Goal: Task Accomplishment & Management: Complete application form

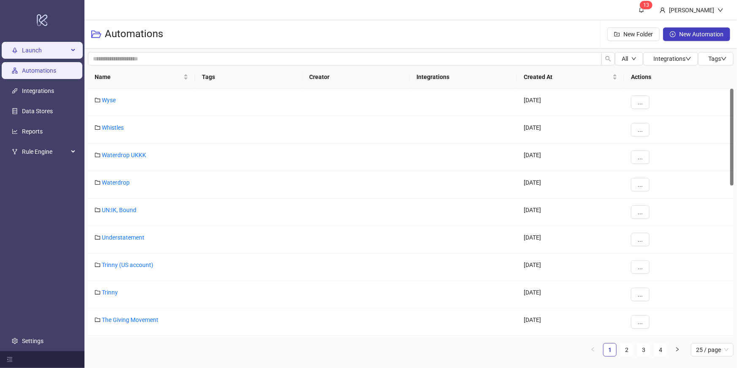
click at [48, 53] on span "Launch" at bounding box center [45, 50] width 46 height 17
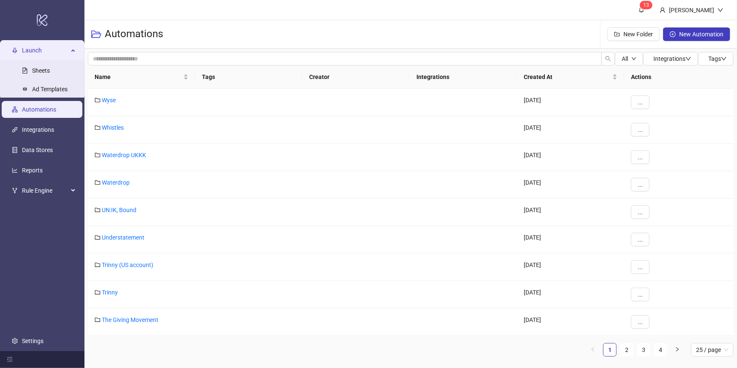
click at [59, 49] on span "Launch" at bounding box center [45, 50] width 46 height 17
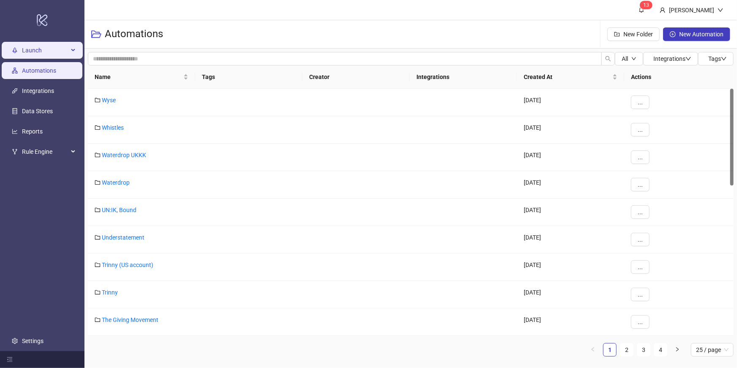
click at [44, 53] on span "Launch" at bounding box center [45, 50] width 46 height 17
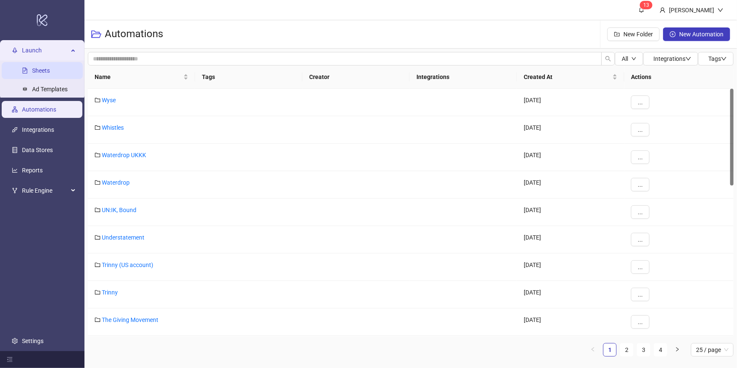
click at [34, 70] on link "Sheets" at bounding box center [41, 70] width 18 height 7
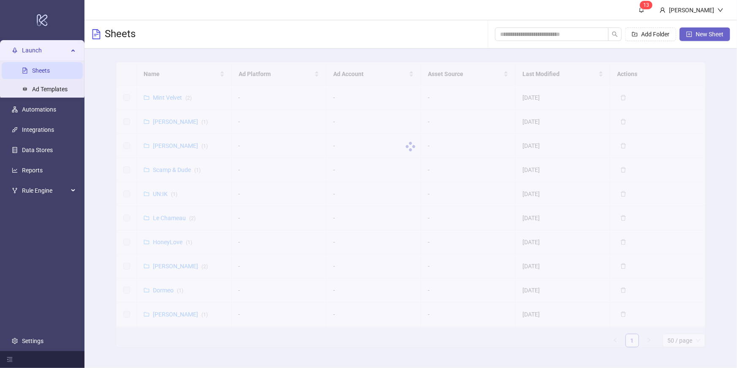
click at [704, 35] on span "New Sheet" at bounding box center [710, 34] width 28 height 7
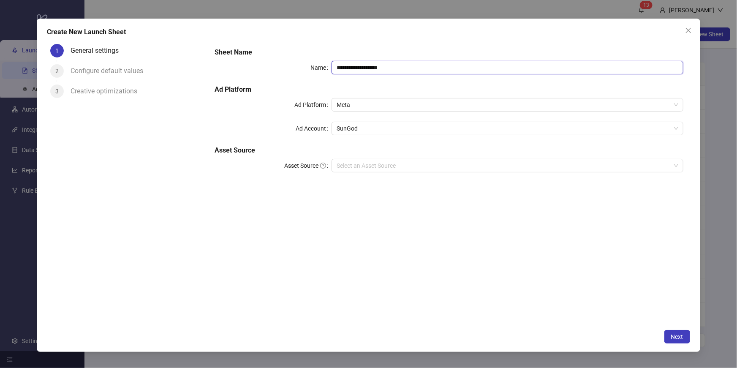
drag, startPoint x: 412, startPoint y: 67, endPoint x: 262, endPoint y: 51, distance: 150.9
click at [264, 51] on div "**********" at bounding box center [449, 115] width 476 height 142
type input "**********"
click at [354, 168] on input "Asset Source" at bounding box center [504, 165] width 334 height 13
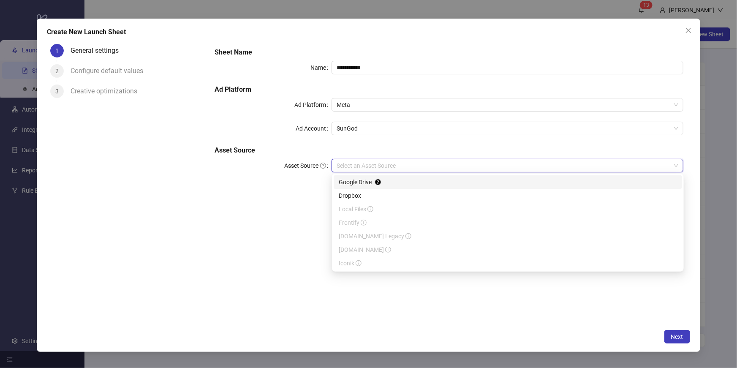
click at [354, 168] on input "Asset Source" at bounding box center [504, 165] width 334 height 13
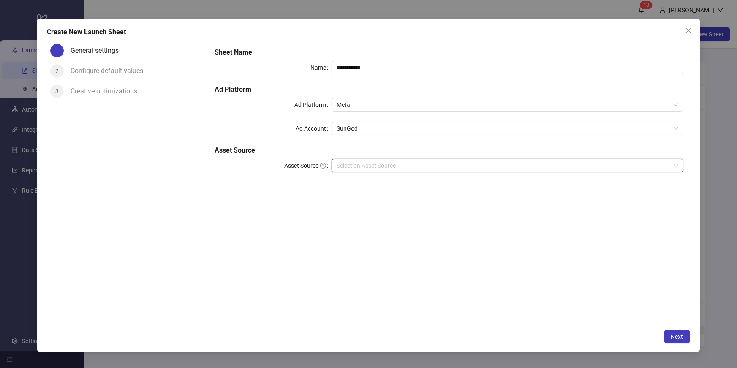
click at [354, 165] on input "Asset Source" at bounding box center [504, 165] width 334 height 13
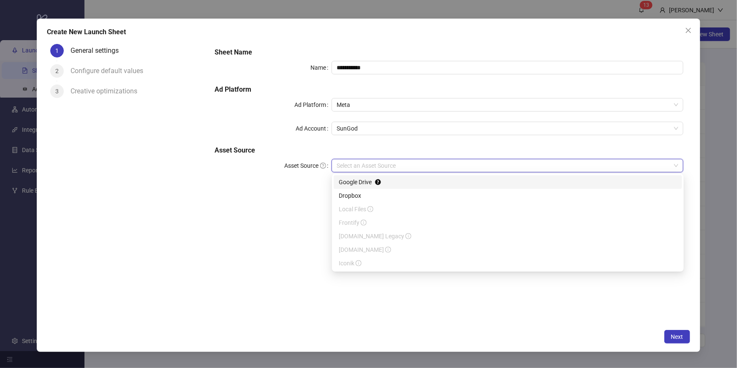
click at [362, 183] on div "Google Drive" at bounding box center [508, 181] width 338 height 9
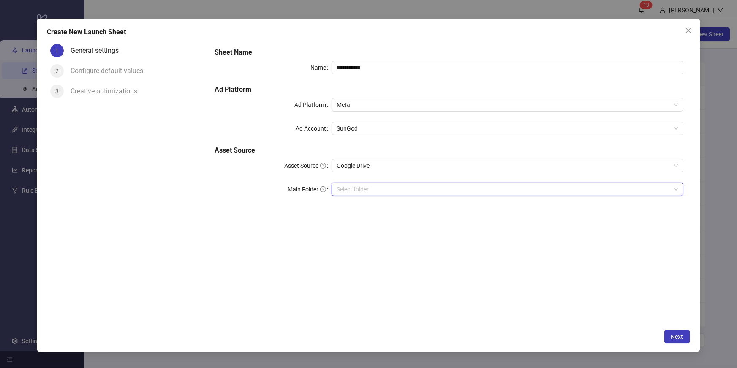
click at [366, 189] on input "Main Folder" at bounding box center [504, 189] width 334 height 13
click at [464, 130] on span "SunGod" at bounding box center [507, 128] width 341 height 13
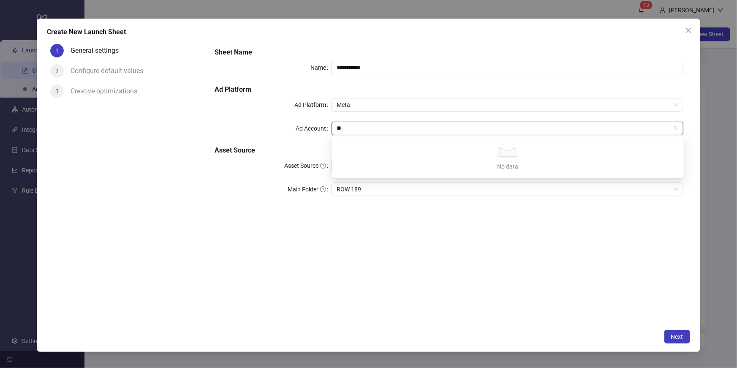
type input "*"
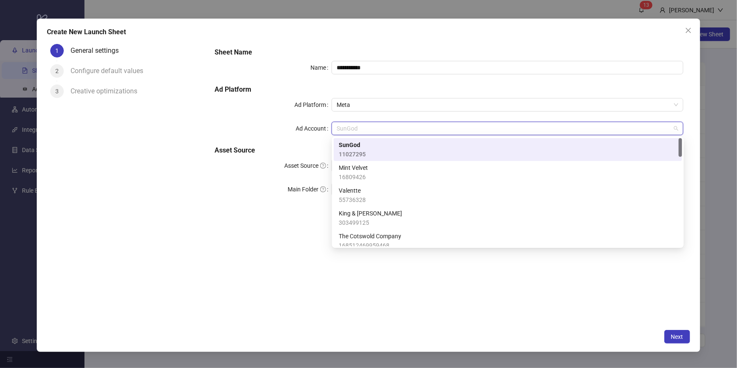
click at [269, 210] on form "**********" at bounding box center [449, 127] width 483 height 172
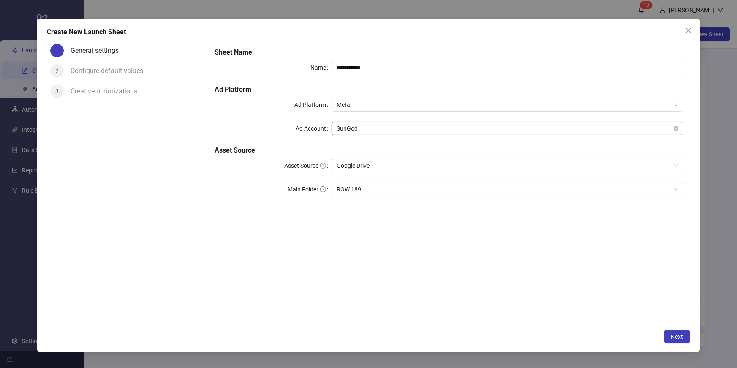
click at [622, 129] on span "SunGod" at bounding box center [507, 128] width 341 height 13
click at [401, 125] on span "SunGod" at bounding box center [507, 128] width 341 height 13
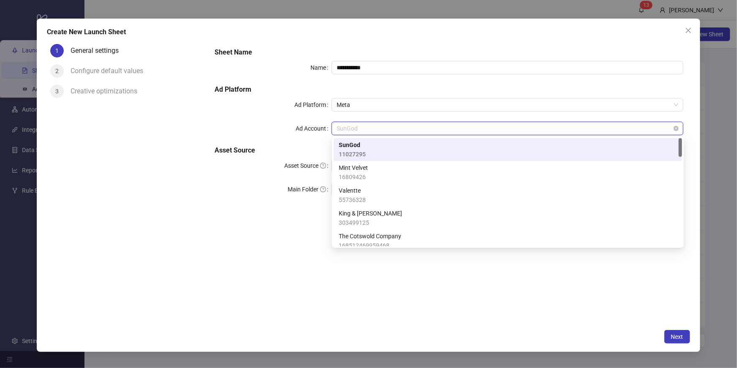
click at [379, 125] on span "SunGod" at bounding box center [507, 128] width 341 height 13
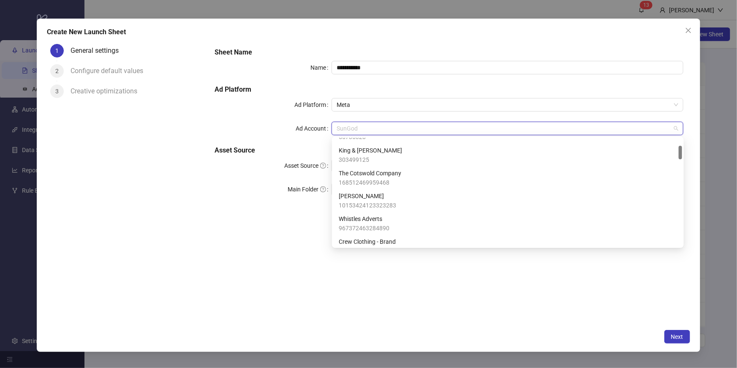
scroll to position [47, 0]
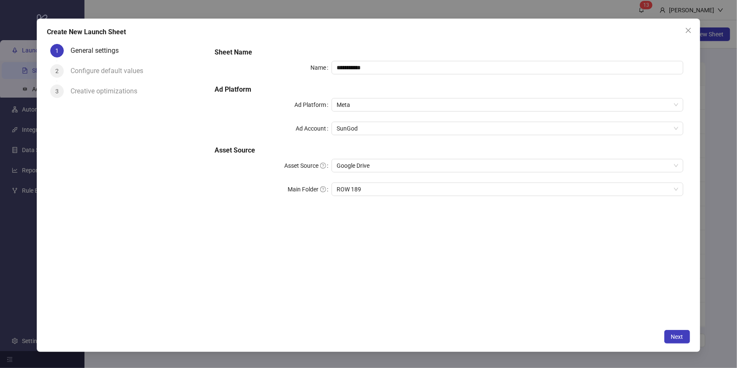
click at [411, 118] on div "**********" at bounding box center [449, 127] width 476 height 166
click at [690, 33] on icon "close" at bounding box center [688, 30] width 7 height 7
